Goal: Task Accomplishment & Management: Manage account settings

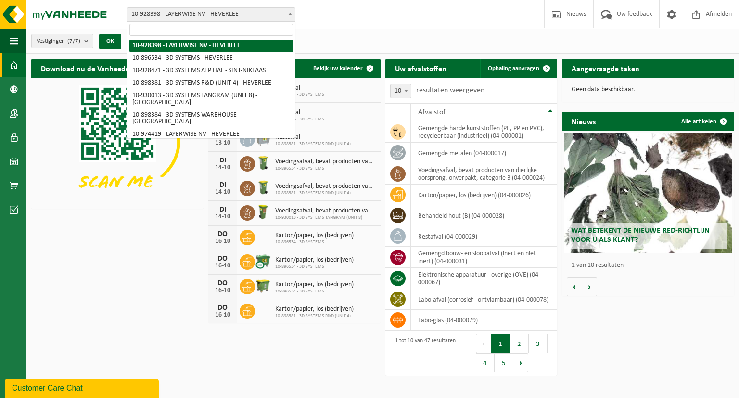
click at [288, 13] on b at bounding box center [290, 14] width 4 height 2
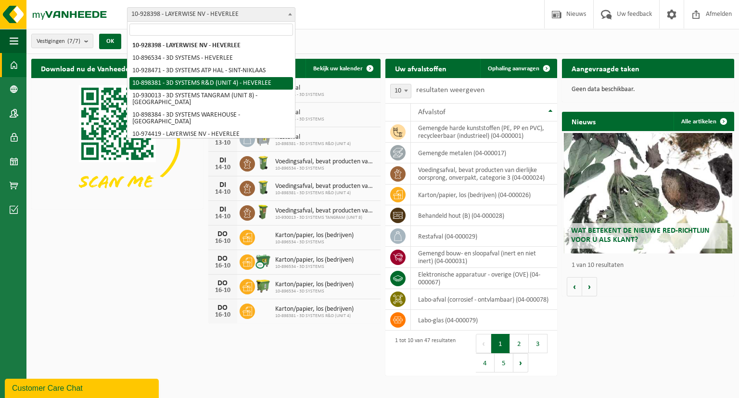
select select "133216"
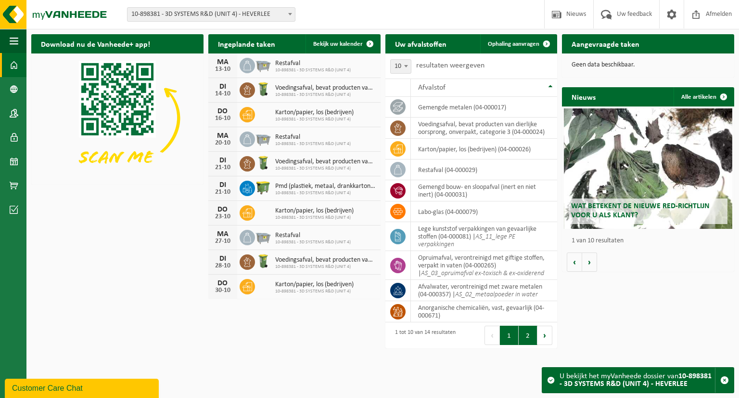
click at [524, 334] on button "2" at bounding box center [528, 334] width 19 height 19
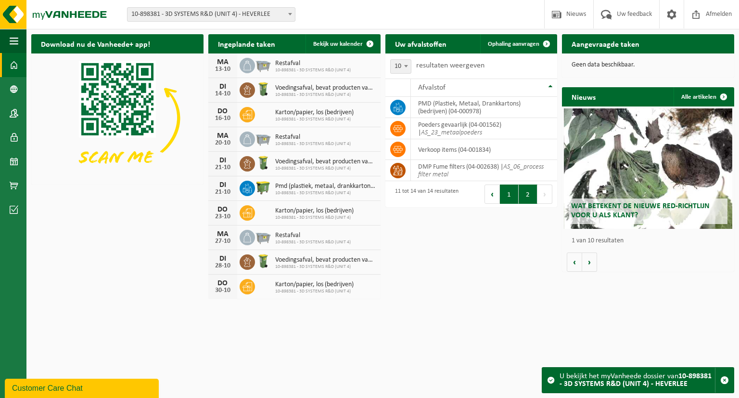
click at [512, 198] on button "1" at bounding box center [509, 193] width 19 height 19
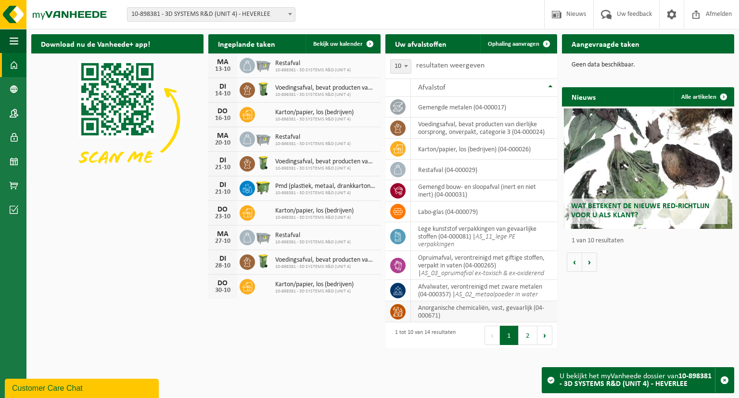
click at [431, 308] on td "anorganische chemicaliën, vast, gevaarlijk (04-000671)" at bounding box center [484, 311] width 147 height 21
click at [527, 331] on button "2" at bounding box center [528, 334] width 19 height 19
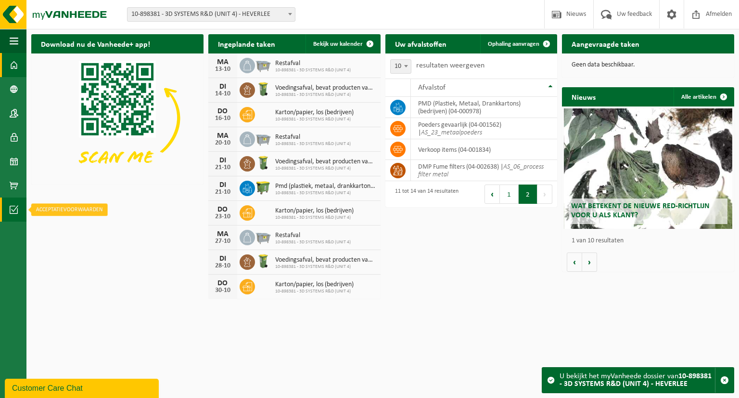
click at [15, 215] on span at bounding box center [14, 209] width 9 height 24
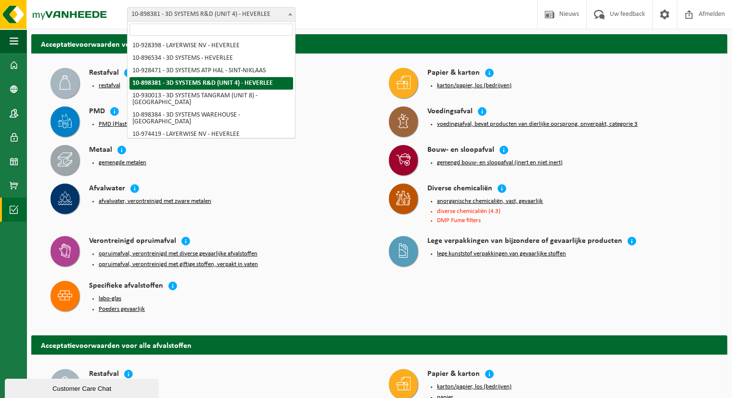
click at [289, 13] on b at bounding box center [290, 14] width 4 height 2
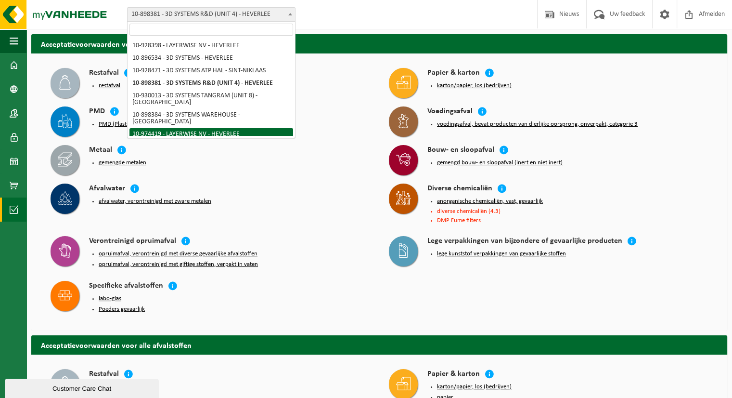
select select "157585"
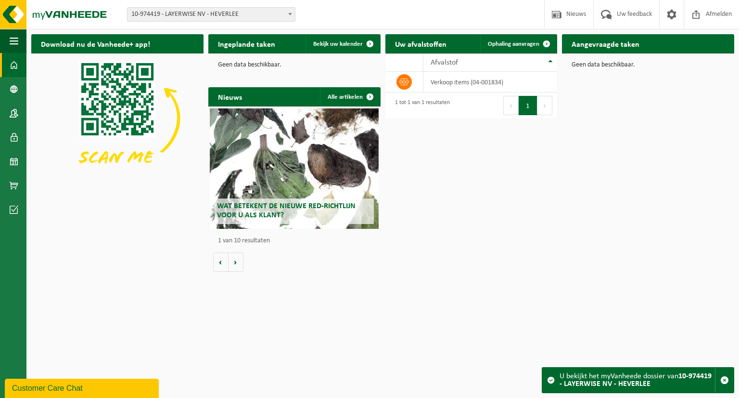
click at [285, 14] on span at bounding box center [290, 14] width 10 height 13
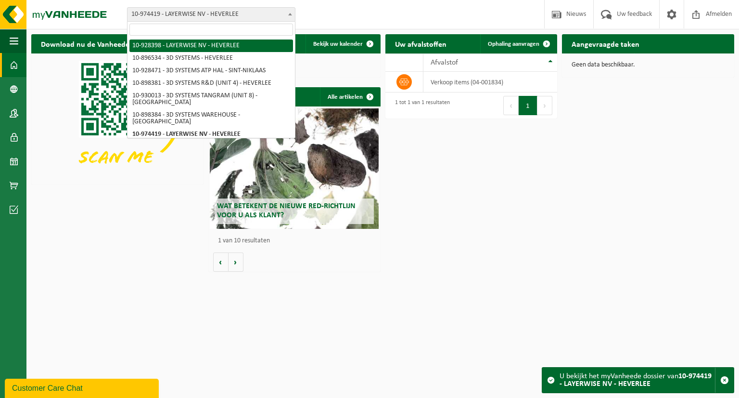
select select "133396"
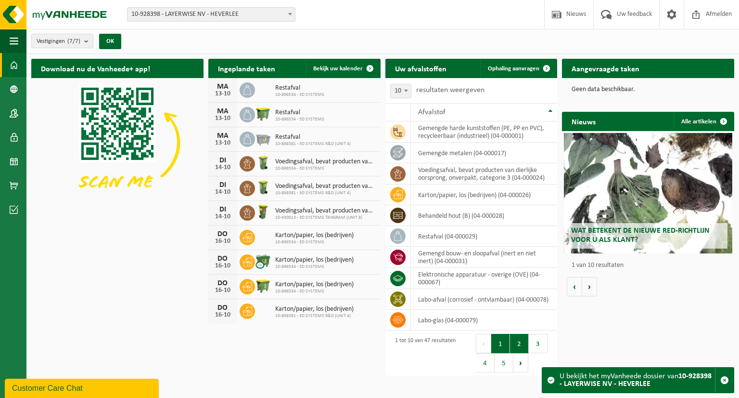
click at [516, 341] on button "2" at bounding box center [519, 343] width 19 height 19
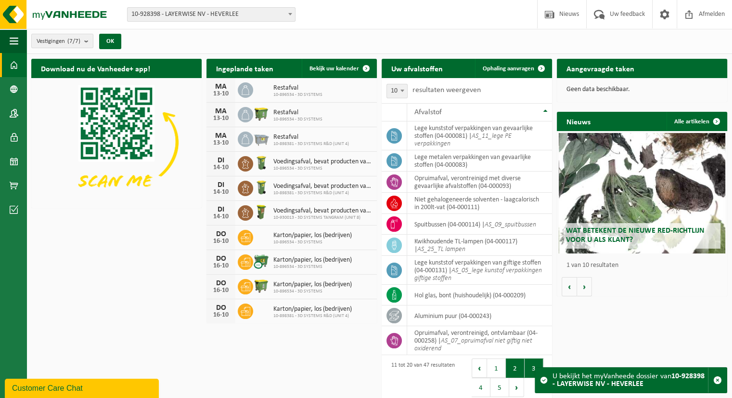
click at [531, 363] on button "3" at bounding box center [534, 367] width 19 height 19
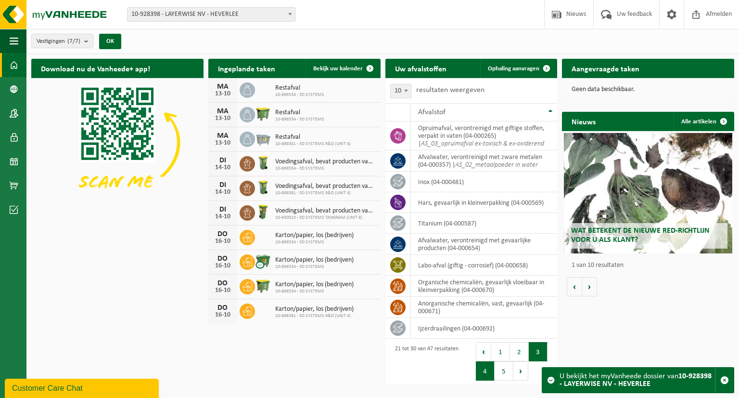
click at [489, 369] on button "4" at bounding box center [485, 370] width 19 height 19
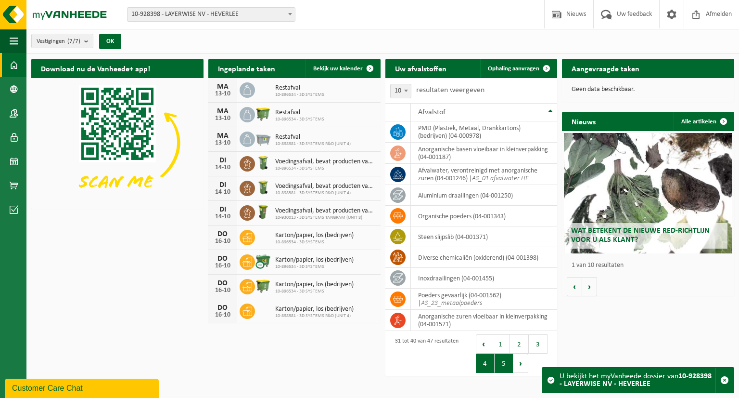
click at [499, 367] on button "5" at bounding box center [504, 362] width 19 height 19
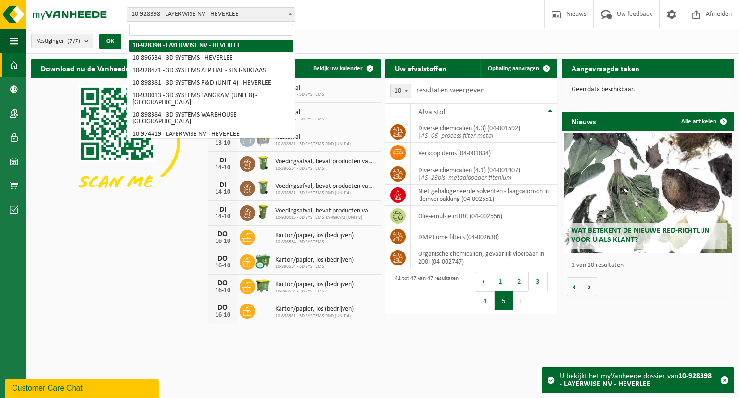
click at [279, 13] on span "10-928398 - LAYERWISE NV - HEVERLEE" at bounding box center [212, 14] width 168 height 13
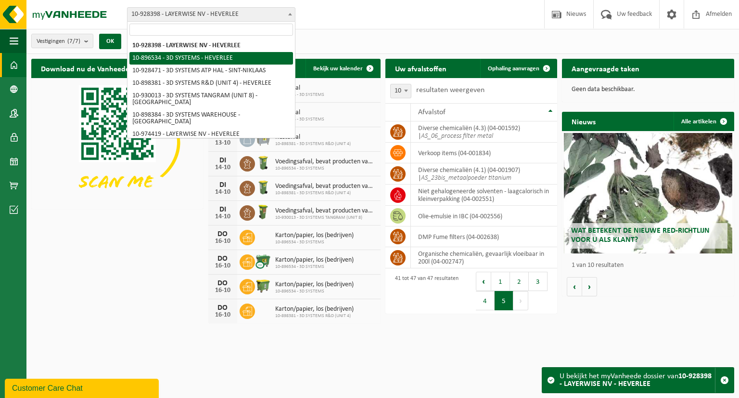
select select "133215"
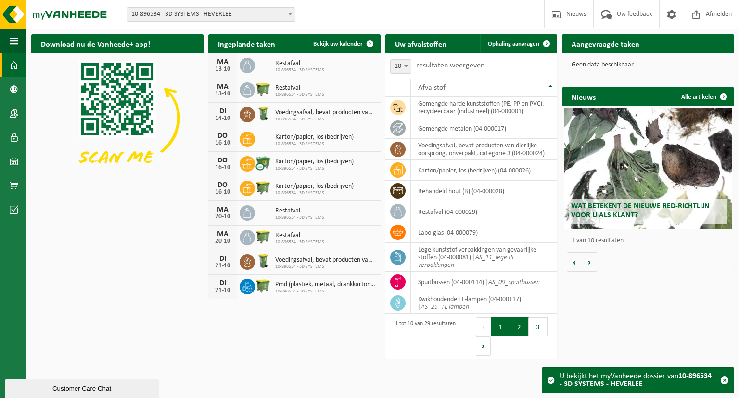
click at [516, 322] on button "2" at bounding box center [519, 326] width 19 height 19
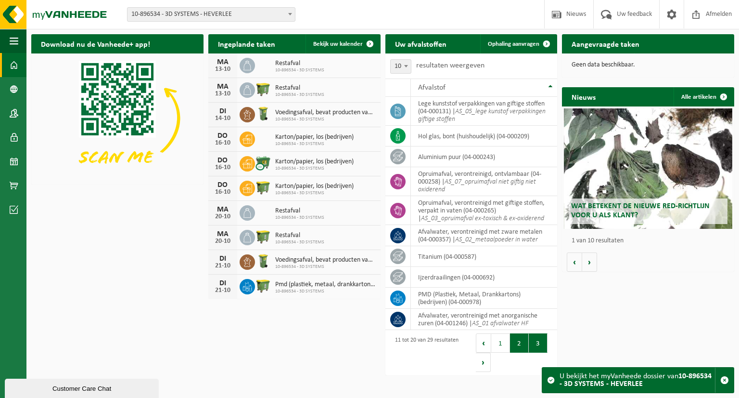
click at [536, 344] on button "3" at bounding box center [538, 342] width 19 height 19
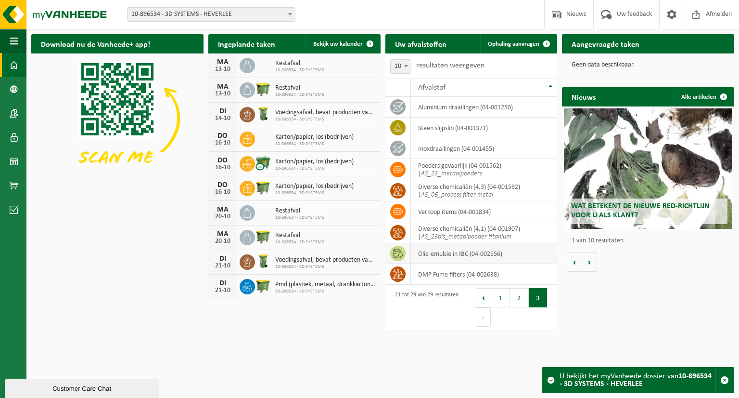
click at [445, 253] on td "olie-emulsie in IBC (04-002556)" at bounding box center [484, 253] width 147 height 21
click at [285, 12] on span "10-896534 - 3D SYSTEMS - HEVERLEE" at bounding box center [212, 14] width 168 height 13
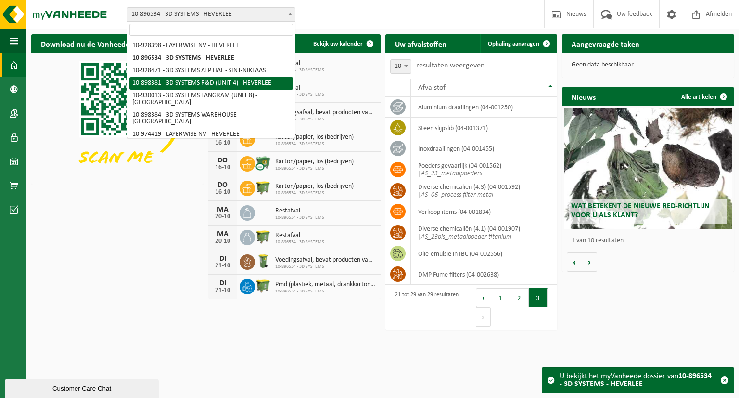
select select "133216"
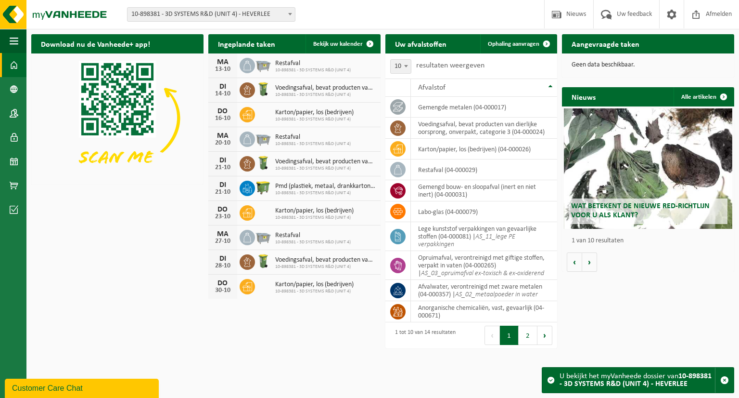
click at [269, 18] on span "10-898381 - 3D SYSTEMS R&D (UNIT 4) - HEVERLEE" at bounding box center [212, 14] width 168 height 13
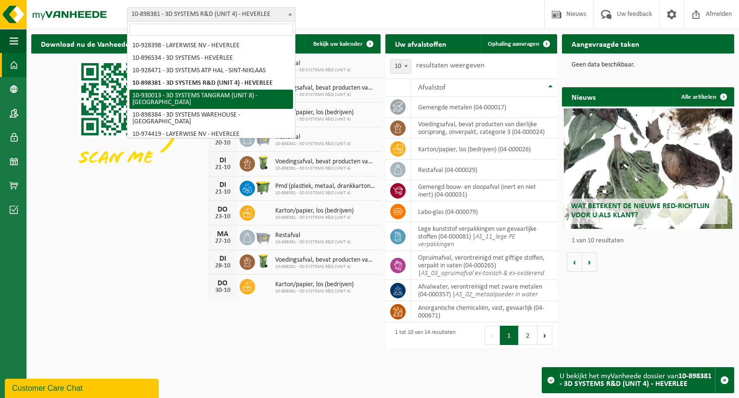
select select "134198"
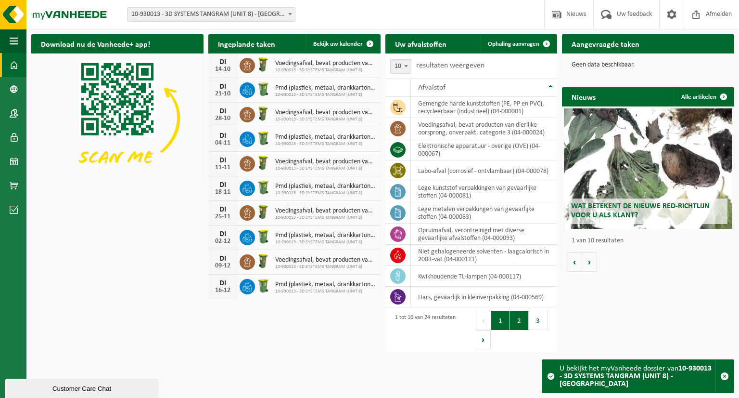
click at [517, 323] on button "2" at bounding box center [519, 319] width 19 height 19
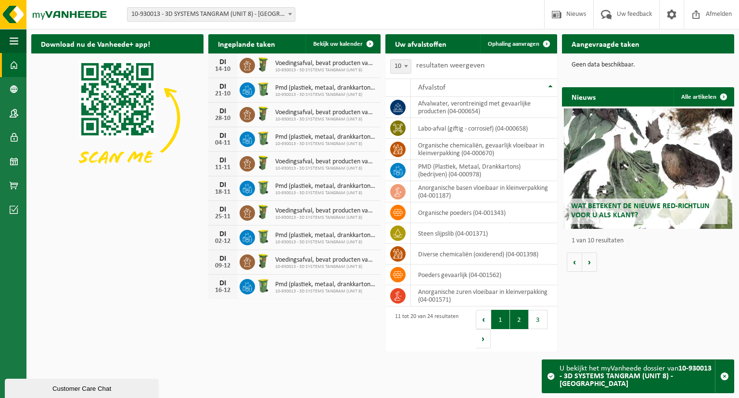
click at [507, 324] on button "1" at bounding box center [500, 319] width 19 height 19
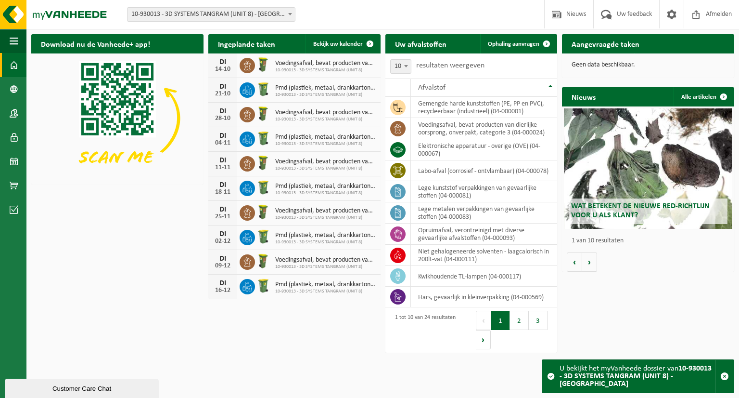
click at [268, 14] on span "10-930013 - 3D SYSTEMS TANGRAM (UNIT 8) - [GEOGRAPHIC_DATA]" at bounding box center [212, 14] width 168 height 13
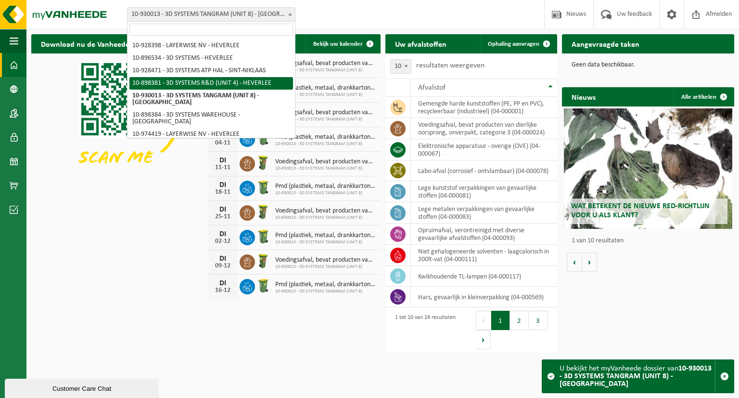
select select "133216"
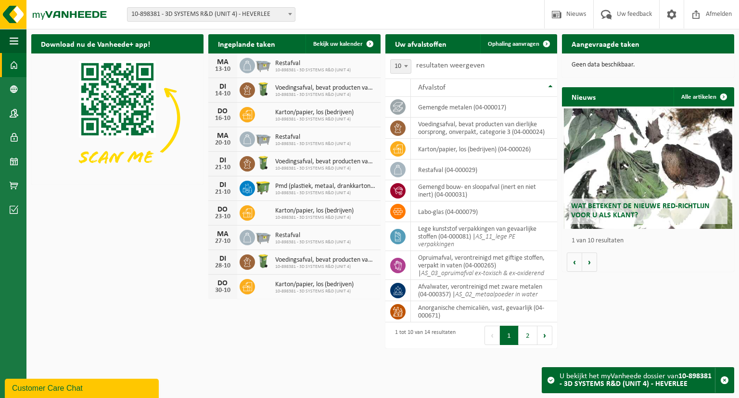
click at [293, 17] on span at bounding box center [290, 14] width 10 height 13
